Goal: Task Accomplishment & Management: Complete application form

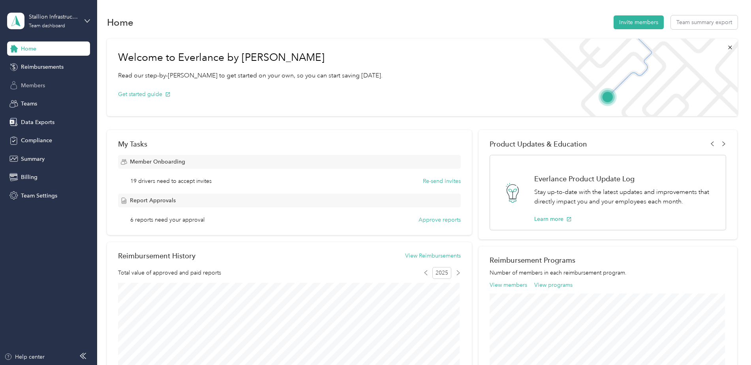
click at [32, 84] on span "Members" at bounding box center [33, 85] width 24 height 8
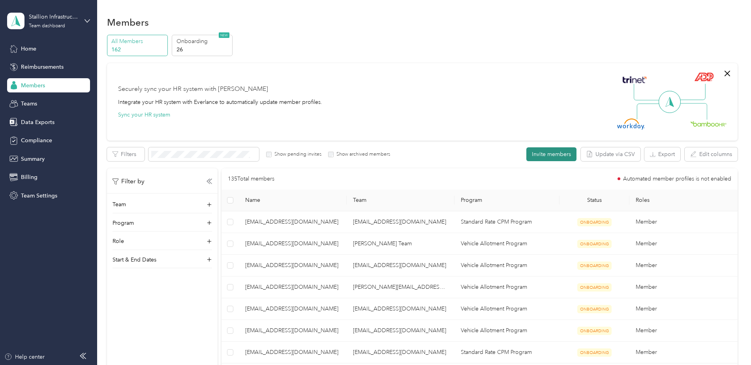
click at [545, 156] on button "Invite members" at bounding box center [551, 154] width 50 height 14
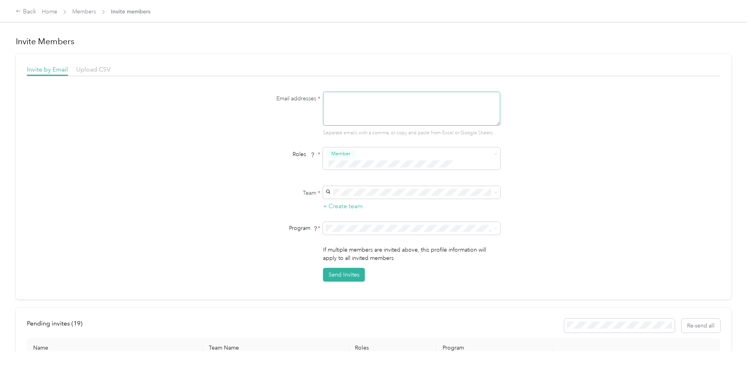
click at [364, 109] on textarea at bounding box center [411, 109] width 177 height 34
paste textarea "[EMAIL_ADDRESS][DOMAIN_NAME]"
type textarea "[EMAIL_ADDRESS][DOMAIN_NAME]"
click at [399, 197] on div "[PERSON_NAME] Team [PERSON_NAME]" at bounding box center [410, 201] width 166 height 18
click at [375, 260] on div "Vehicle Allotment Program (CPM)" at bounding box center [410, 256] width 166 height 8
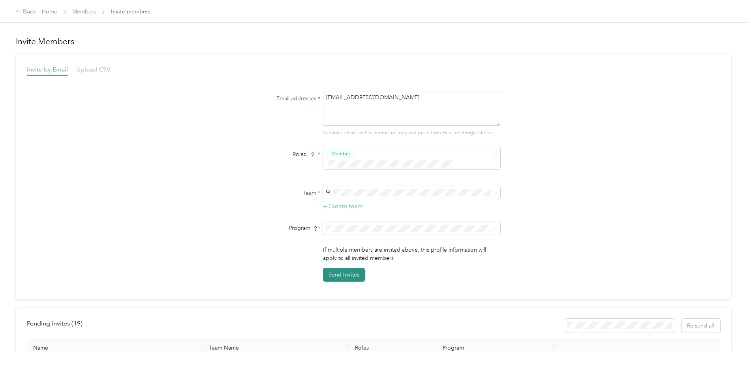
click at [342, 268] on button "Send Invites" at bounding box center [344, 275] width 42 height 14
click at [89, 11] on link "Members" at bounding box center [84, 11] width 24 height 7
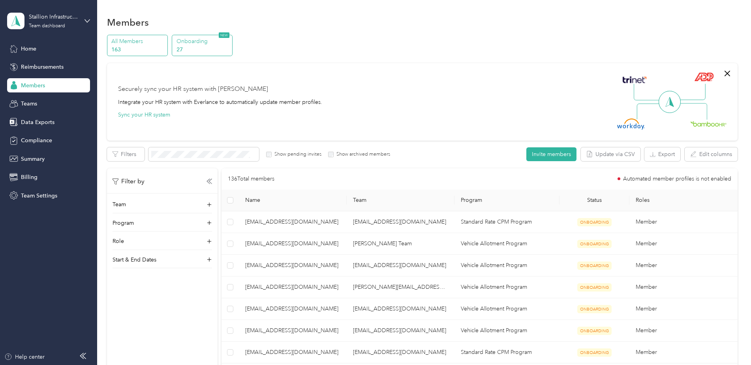
click at [214, 50] on p "27" at bounding box center [203, 49] width 54 height 8
